Goal: Check status: Check status

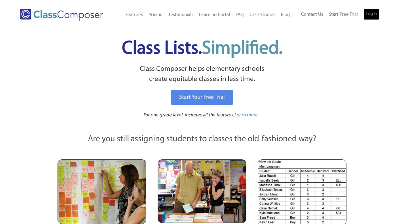
click at [371, 14] on link "Log In" at bounding box center [371, 14] width 16 height 11
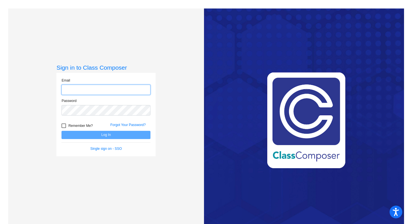
type input "[EMAIL_ADDRESS][DOMAIN_NAME]"
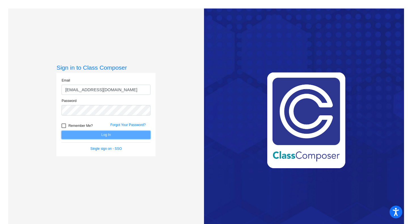
click at [107, 134] on button "Log In" at bounding box center [105, 135] width 89 height 8
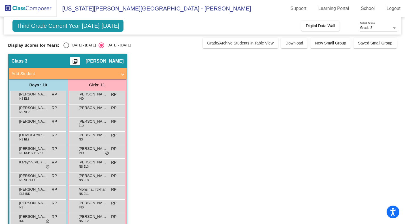
click at [65, 47] on div "Select an option" at bounding box center [66, 46] width 6 height 6
click at [66, 48] on input "2024 - 2025" at bounding box center [66, 48] width 0 height 0
radio input "true"
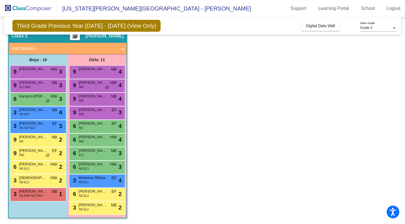
scroll to position [25, 0]
